Goal: Task Accomplishment & Management: Use online tool/utility

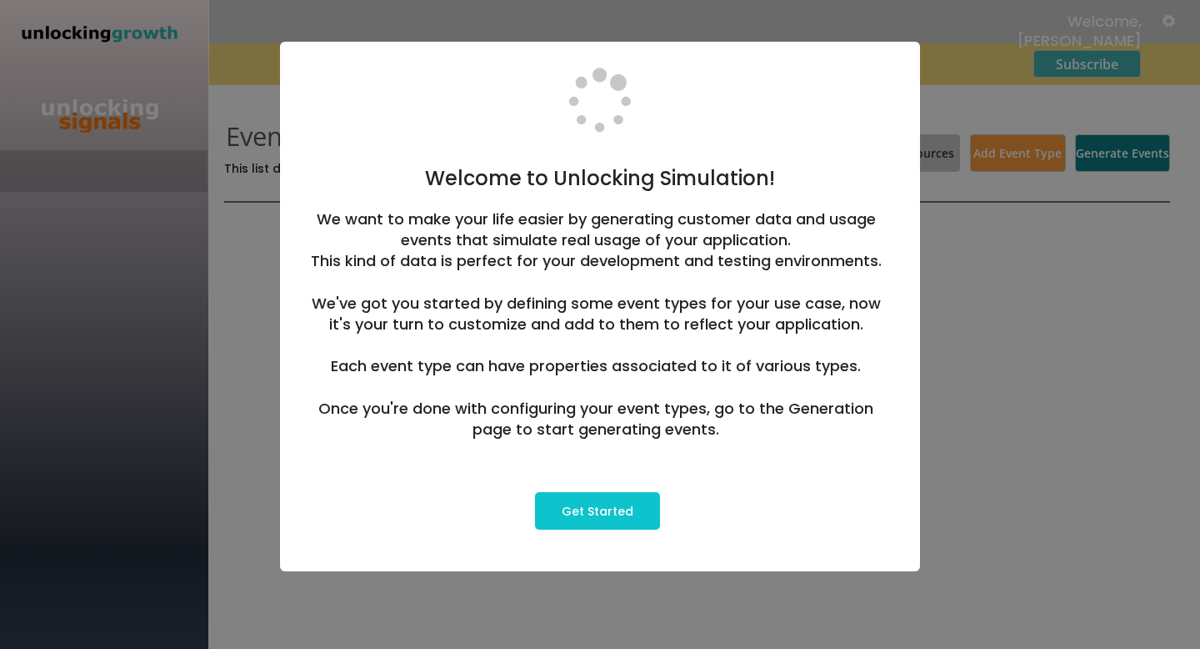
click at [574, 512] on button "Get Started" at bounding box center [597, 511] width 125 height 38
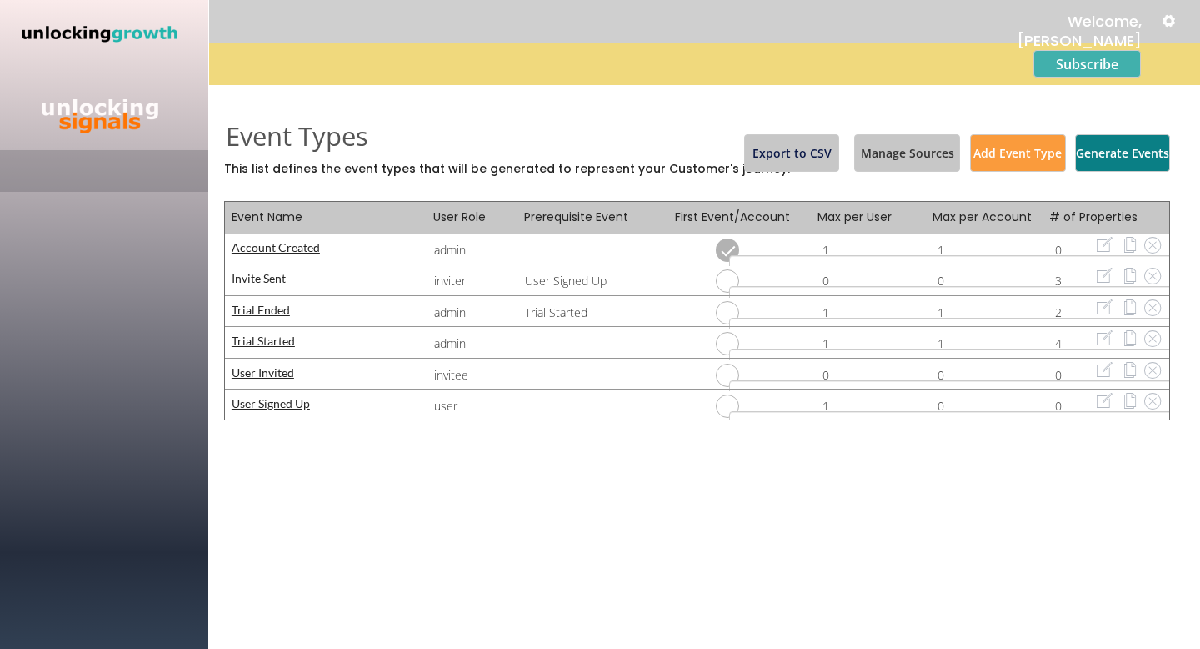
click at [277, 246] on div "Account Created" at bounding box center [333, 248] width 203 height 12
select select ""1348695171700984260__LOOKUP__1599110140575x149283703882324930""
select select ""new""
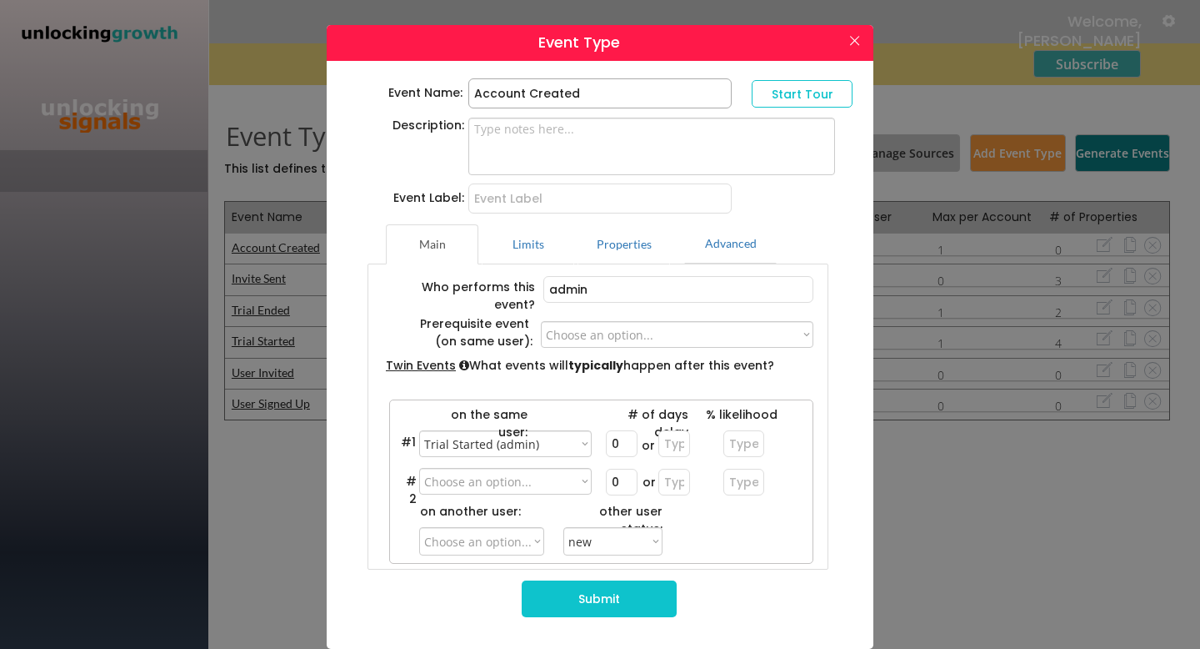
click at [844, 38] on button at bounding box center [854, 41] width 25 height 27
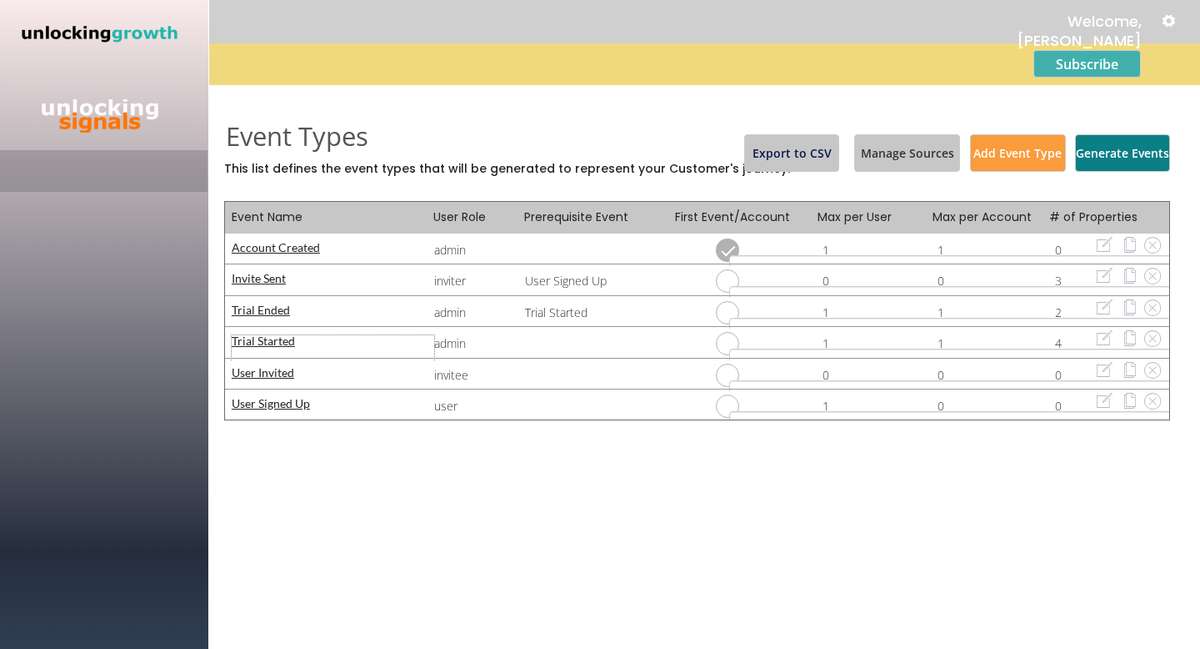
click at [266, 343] on div "Trial Started" at bounding box center [333, 341] width 203 height 12
type input "Trial Started"
select select ""1348695171700984260__LOOKUP__1599110144822x709084692814356900""
select select ""1348695171700984260__LOOKUP__1599110143124x144829140038759800""
type input "14"
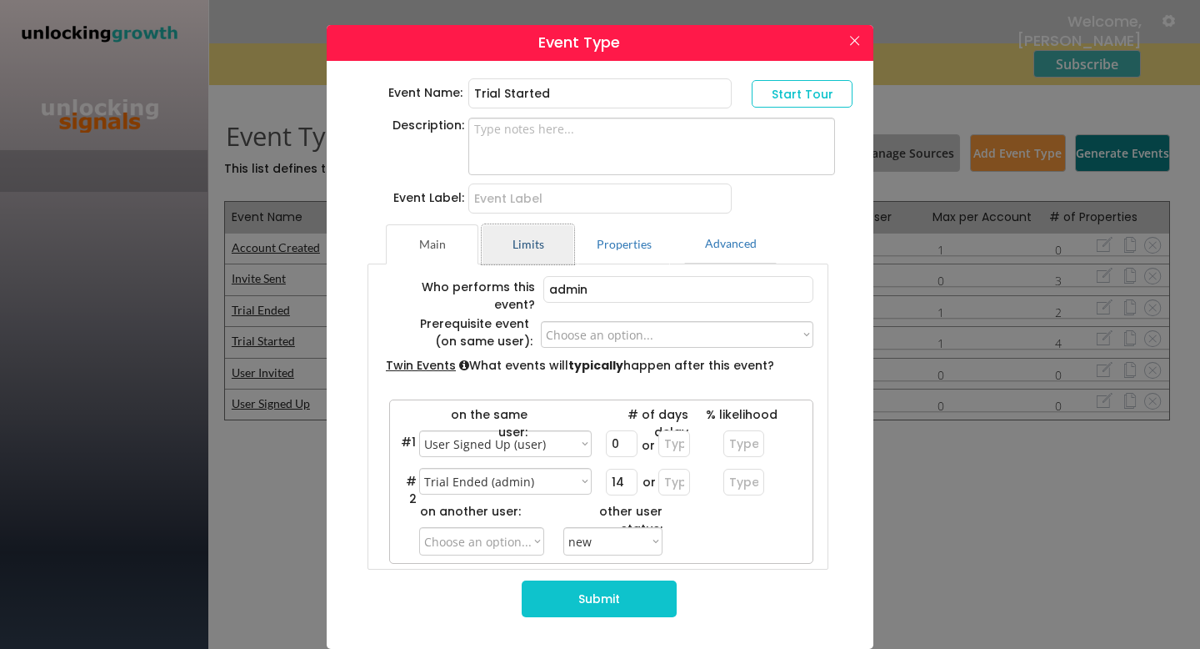
click at [542, 250] on button "Limits" at bounding box center [528, 244] width 93 height 40
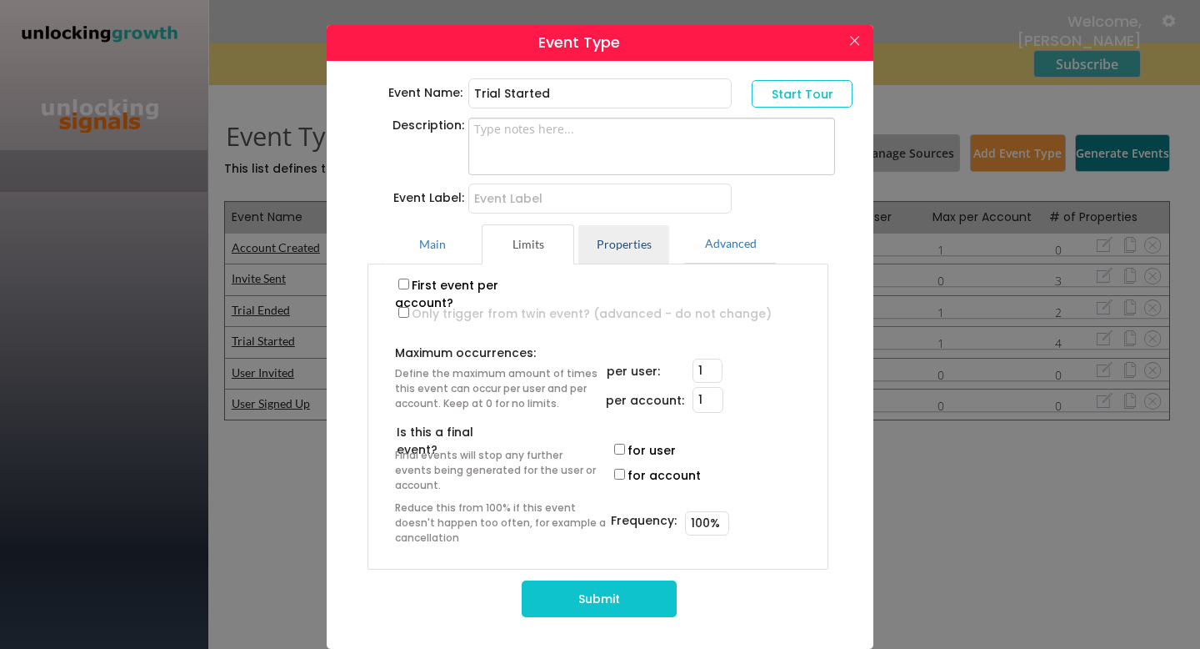
click at [623, 248] on button "Properties" at bounding box center [624, 244] width 93 height 40
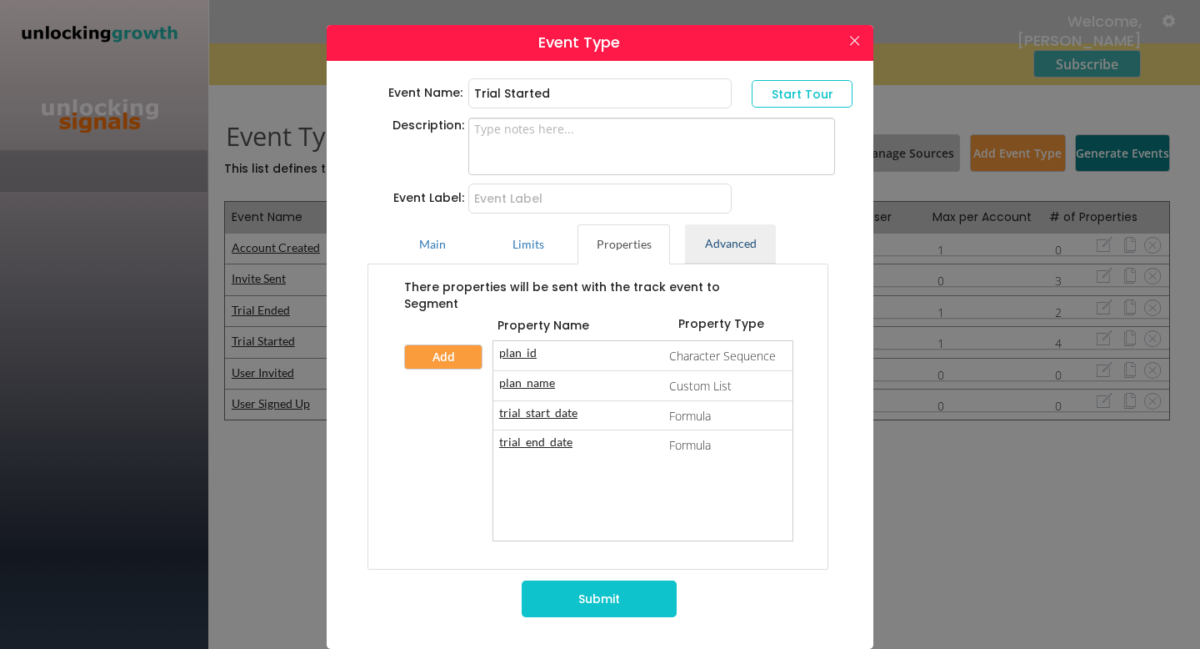
click at [707, 248] on button "Advanced" at bounding box center [730, 243] width 93 height 40
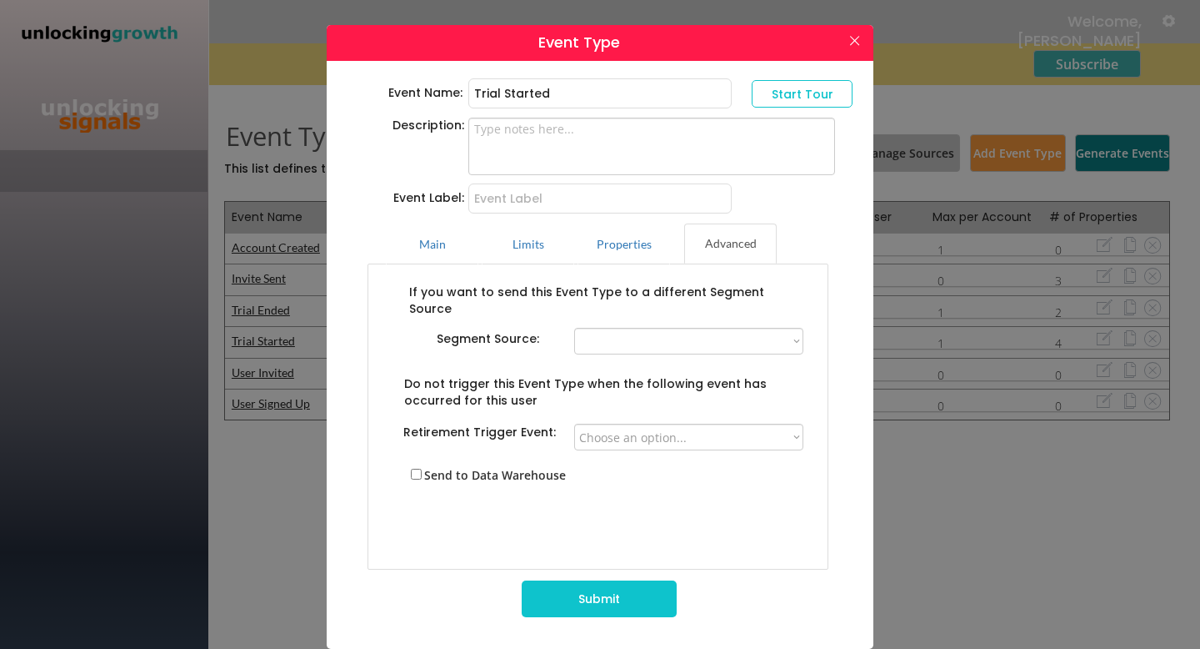
click at [859, 35] on button at bounding box center [854, 41] width 25 height 27
select select ""PLACEHOLDER_1427118222253""
